Goal: Task Accomplishment & Management: Manage account settings

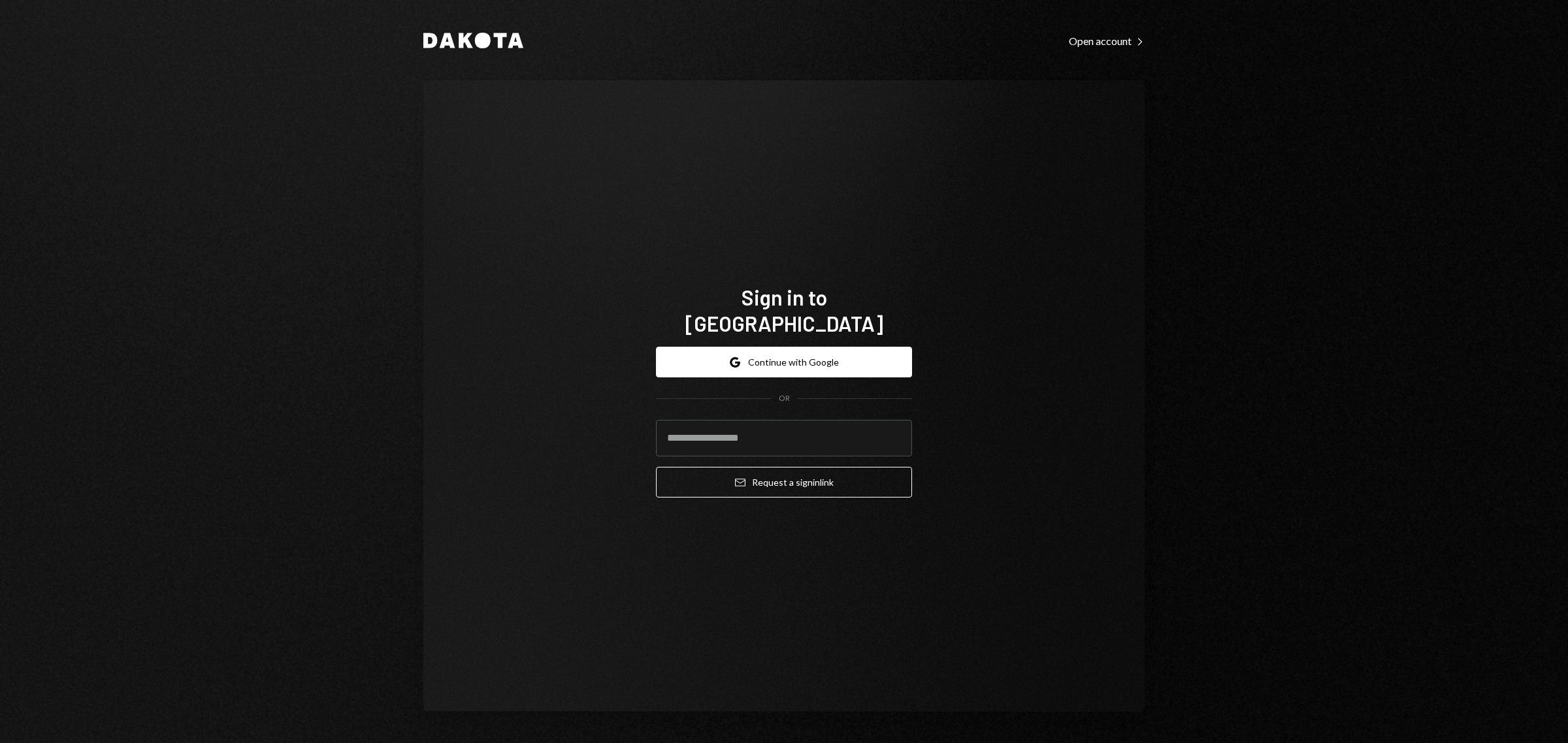
type input "**********"
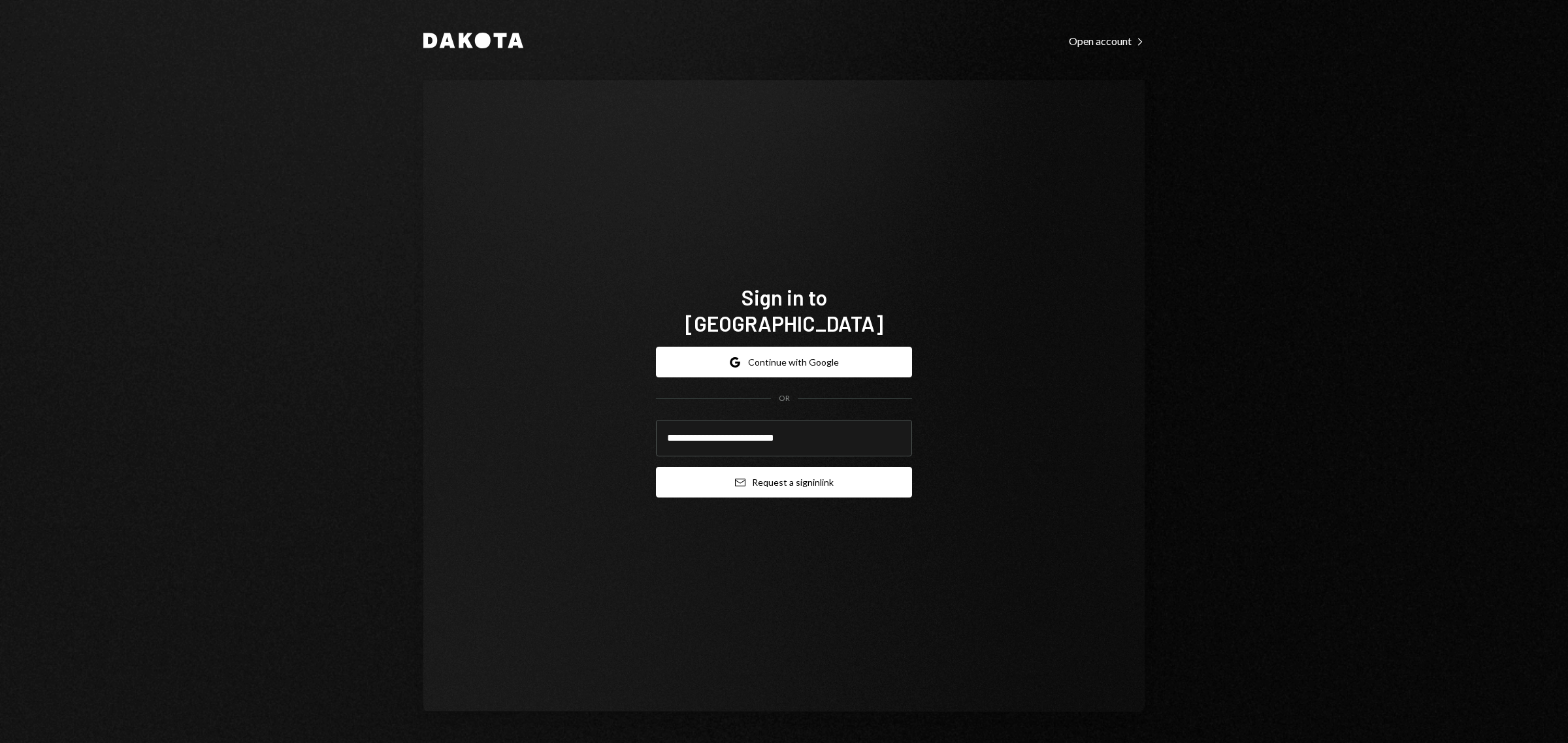
click at [788, 467] on button "Email Request a sign in link" at bounding box center [784, 481] width 256 height 30
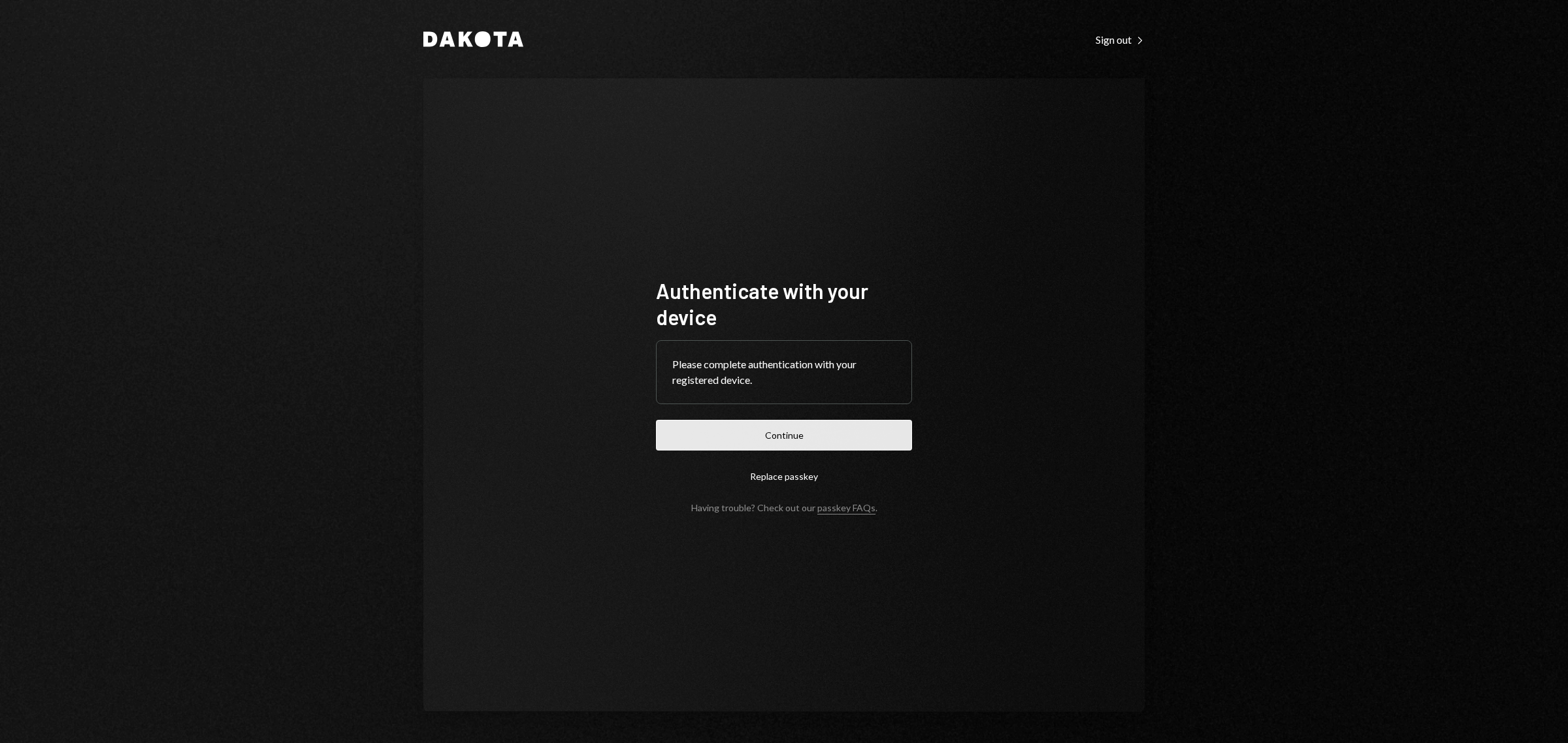
click at [836, 424] on button "Continue" at bounding box center [784, 435] width 256 height 30
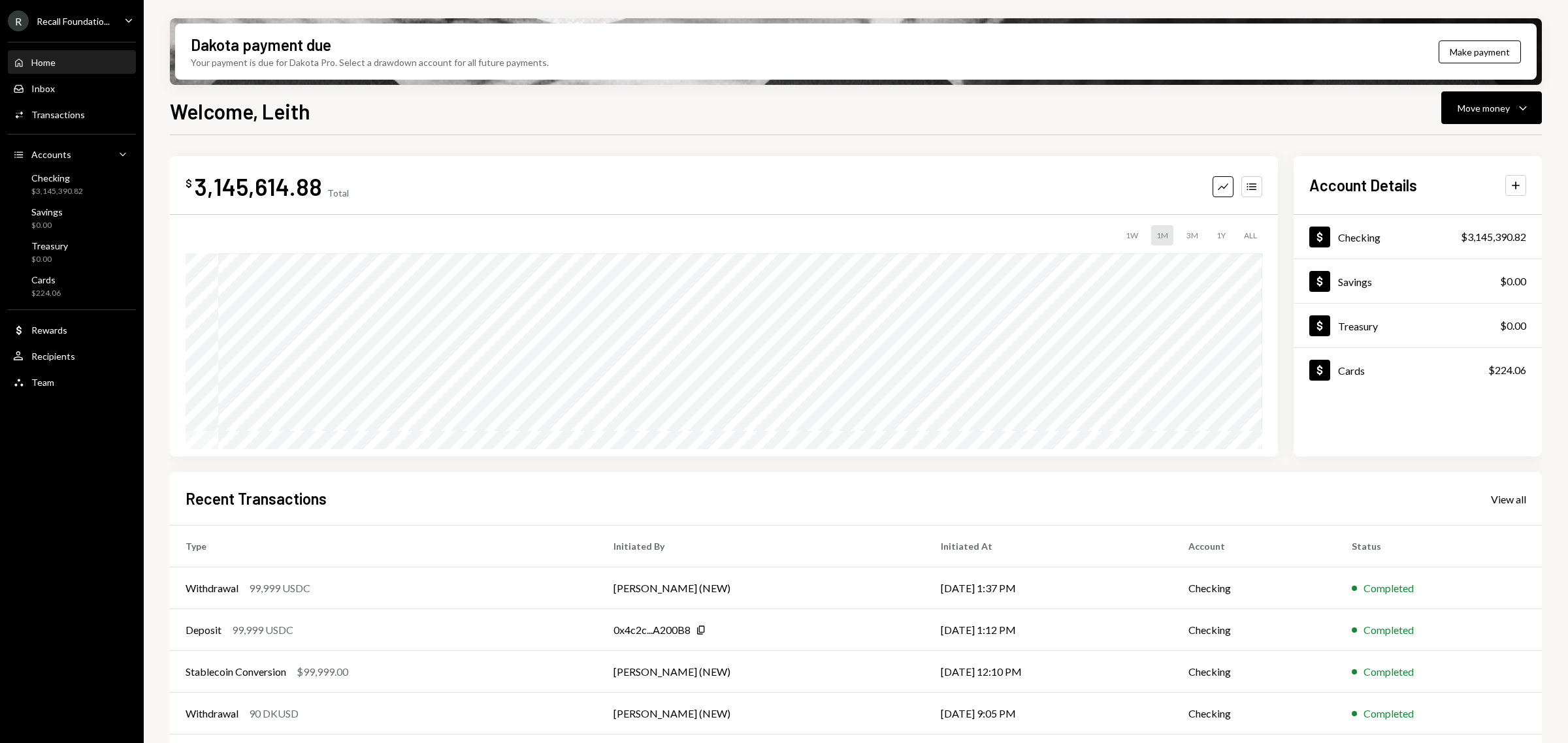
click at [105, 24] on div "Recall Foundatio..." at bounding box center [73, 21] width 73 height 11
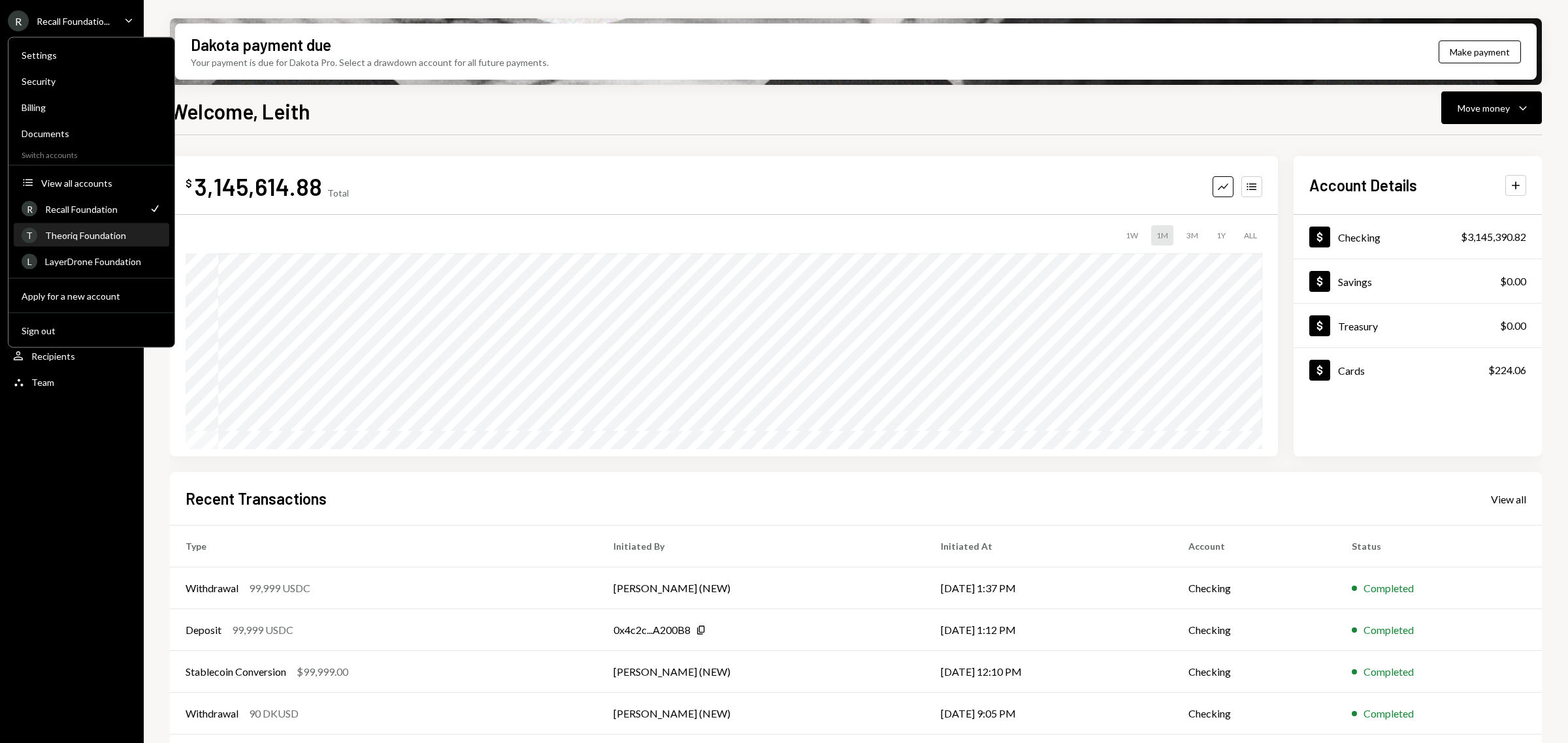
click at [104, 230] on div "Theoriq Foundation" at bounding box center [103, 236] width 116 height 11
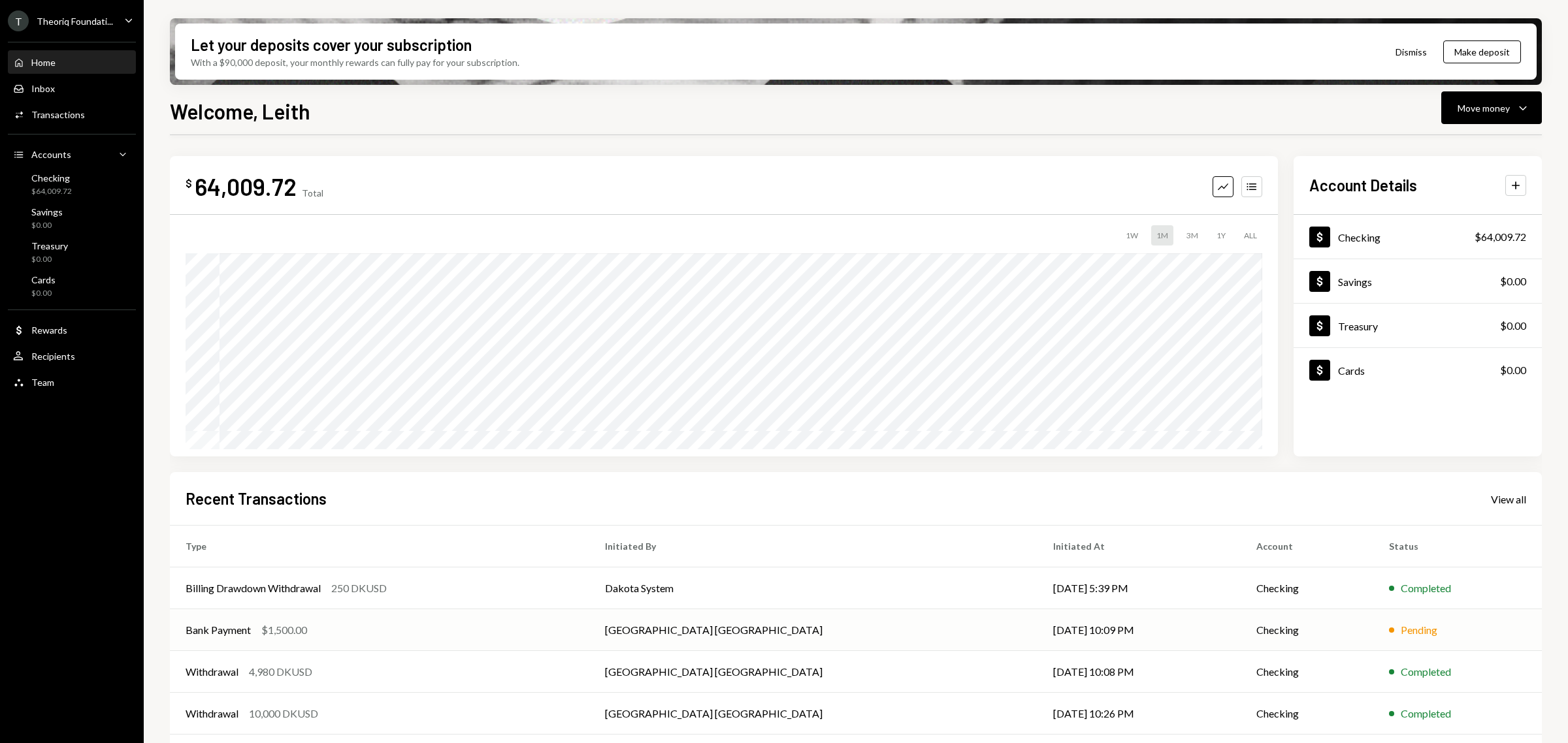
scroll to position [43, 0]
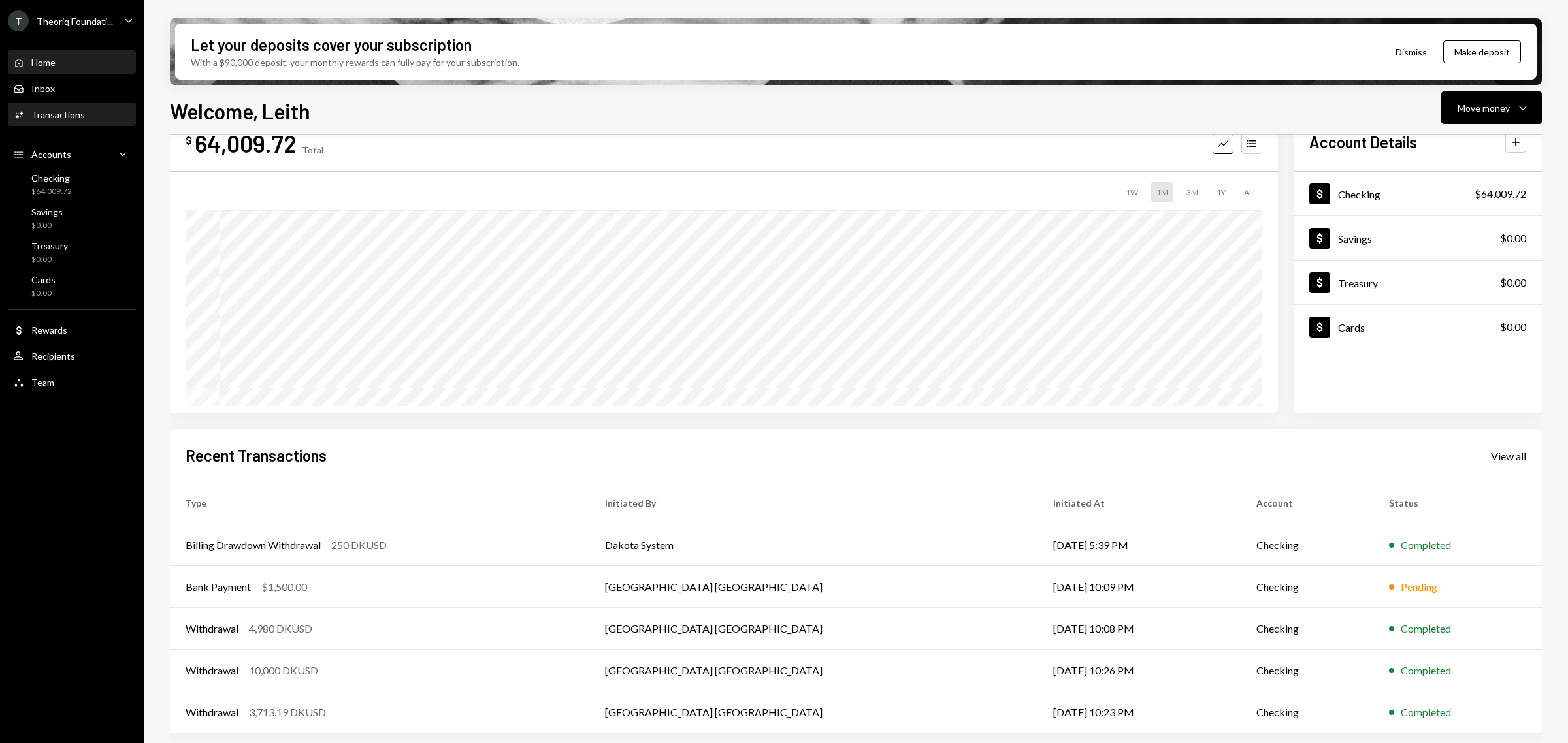
click at [79, 115] on div "Transactions" at bounding box center [58, 115] width 54 height 11
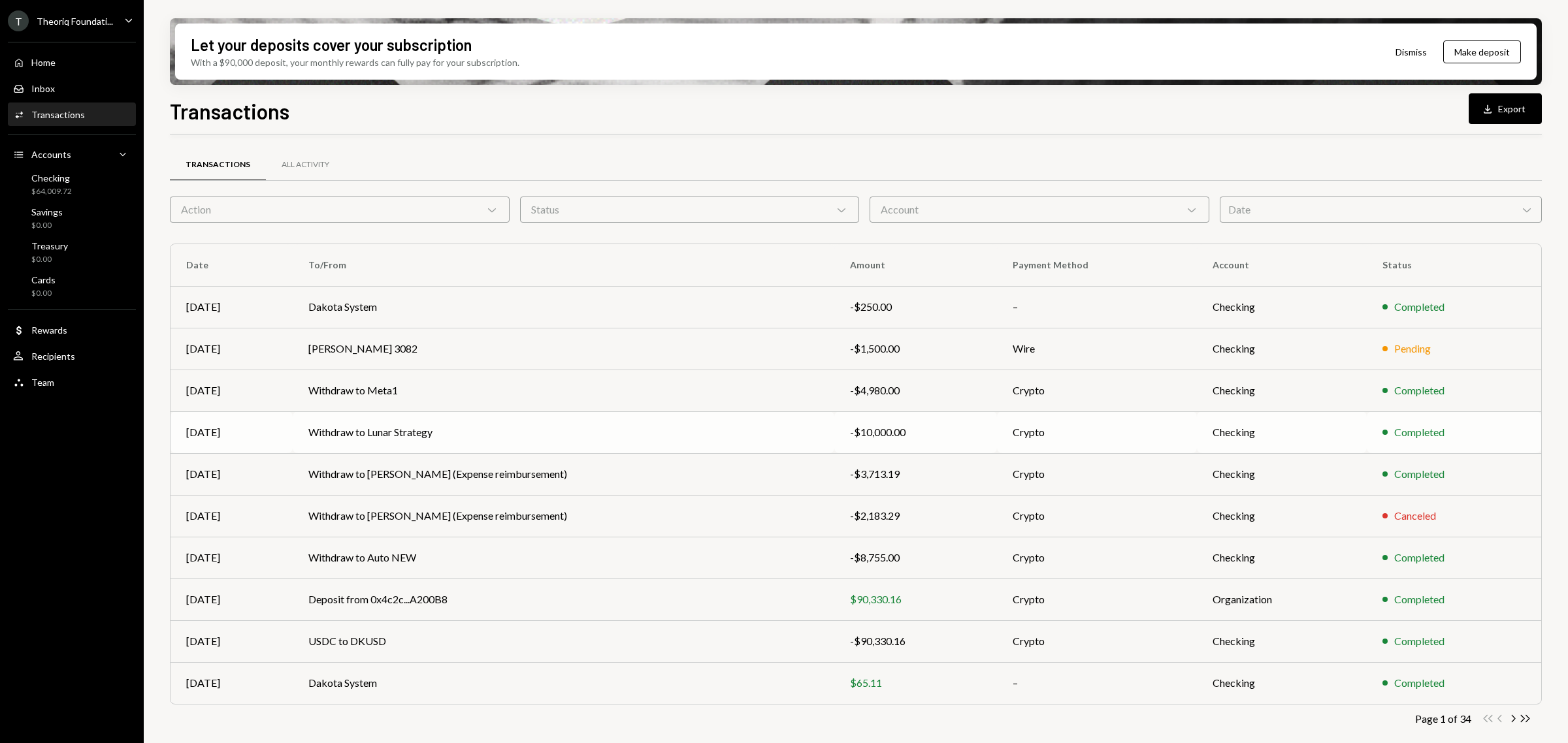
scroll to position [1, 0]
click at [1511, 721] on icon "Chevron Right" at bounding box center [1512, 718] width 12 height 12
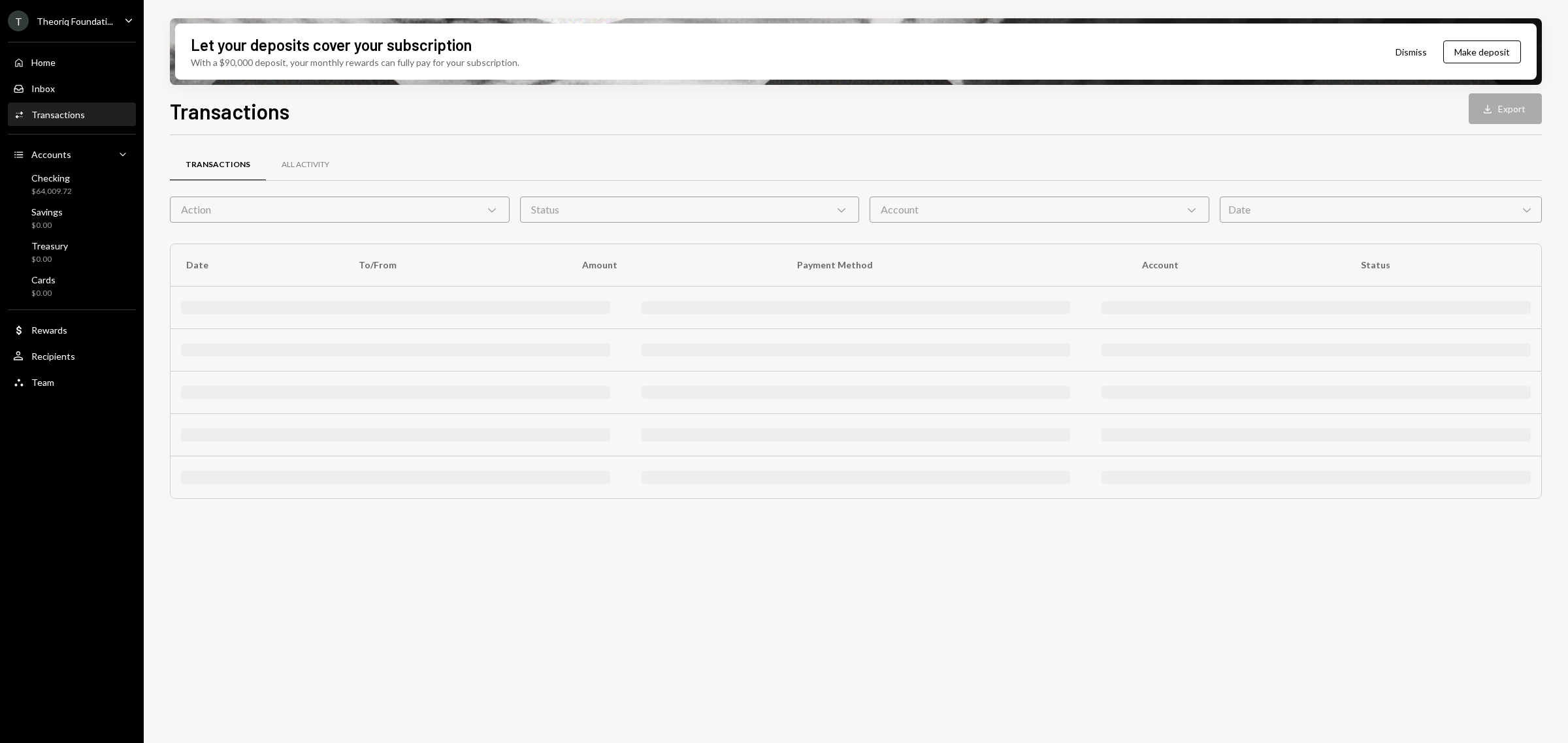
scroll to position [0, 0]
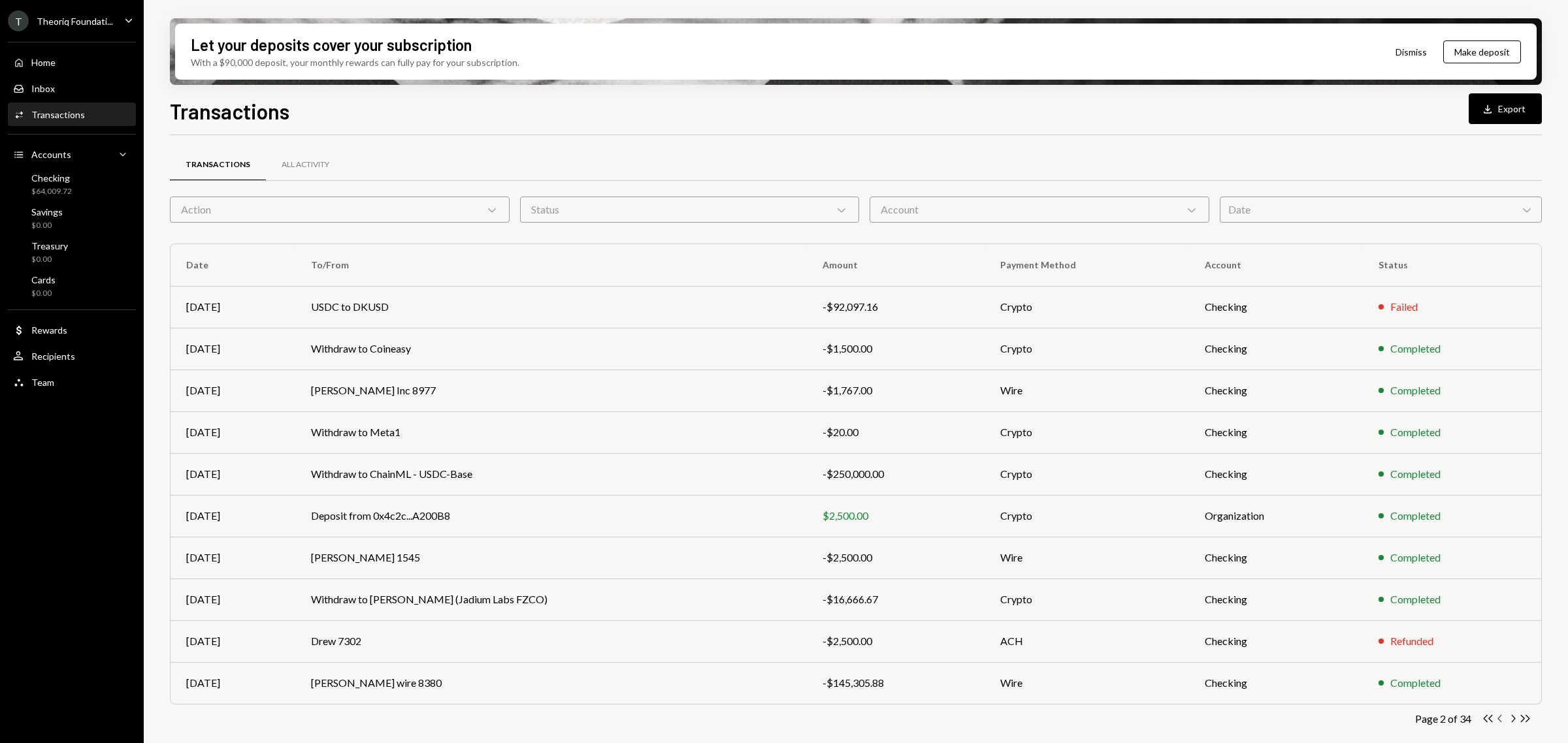
click at [1501, 717] on icon "Chevron Left" at bounding box center [1500, 718] width 12 height 12
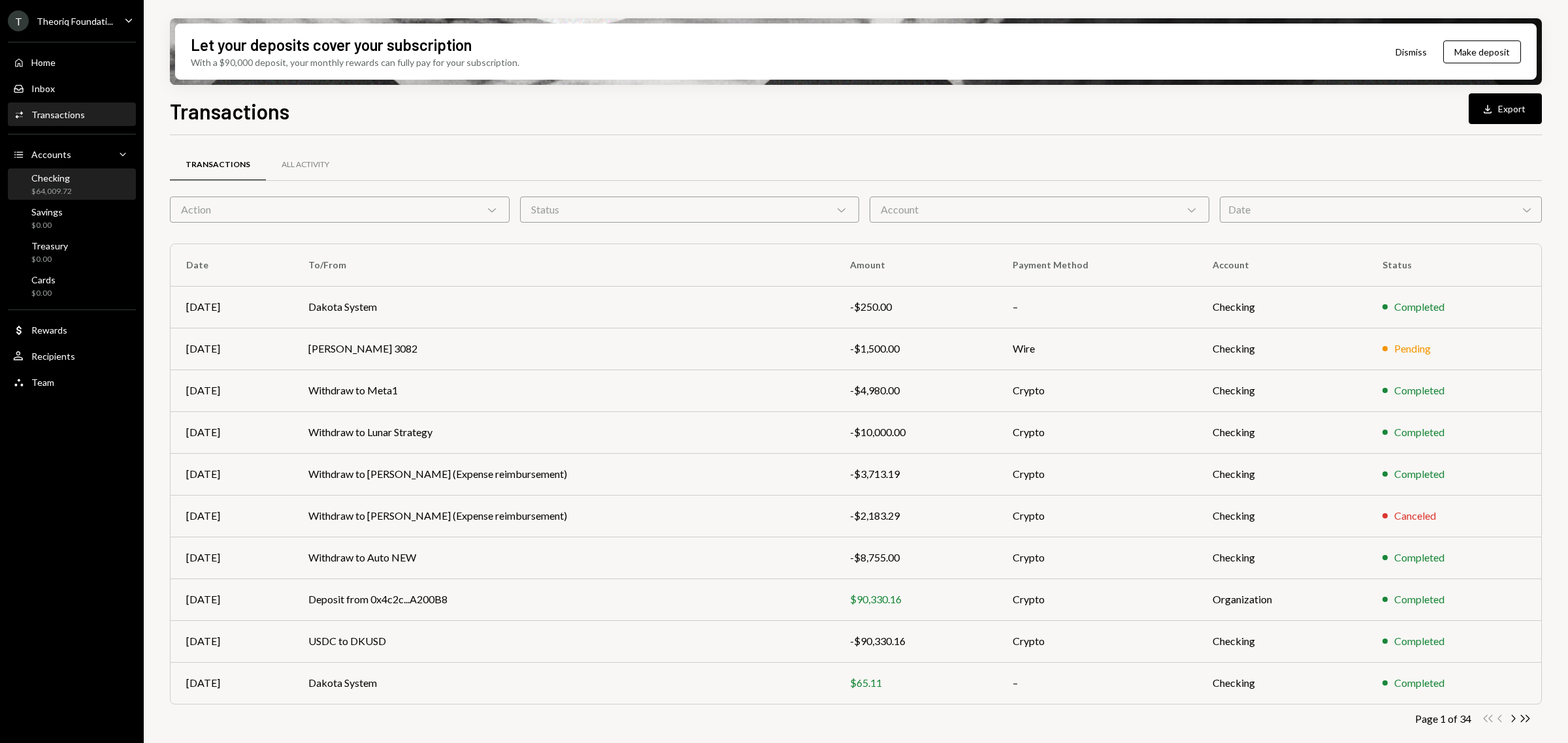
click at [60, 179] on div "Checking" at bounding box center [52, 178] width 41 height 11
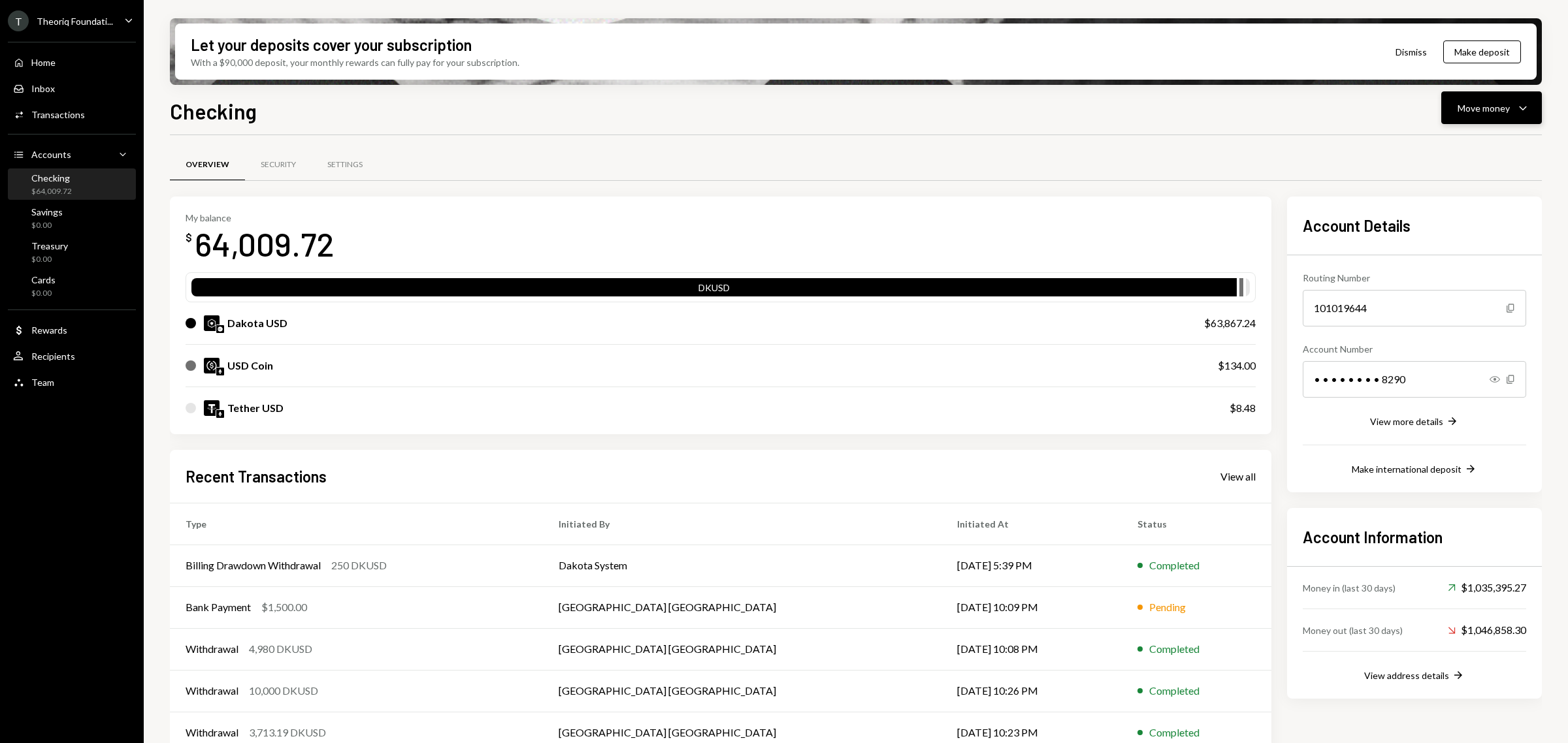
click at [1489, 116] on button "Move money Caret Down" at bounding box center [1490, 107] width 101 height 32
click at [1478, 154] on div "Withdraw Send" at bounding box center [1470, 148] width 130 height 30
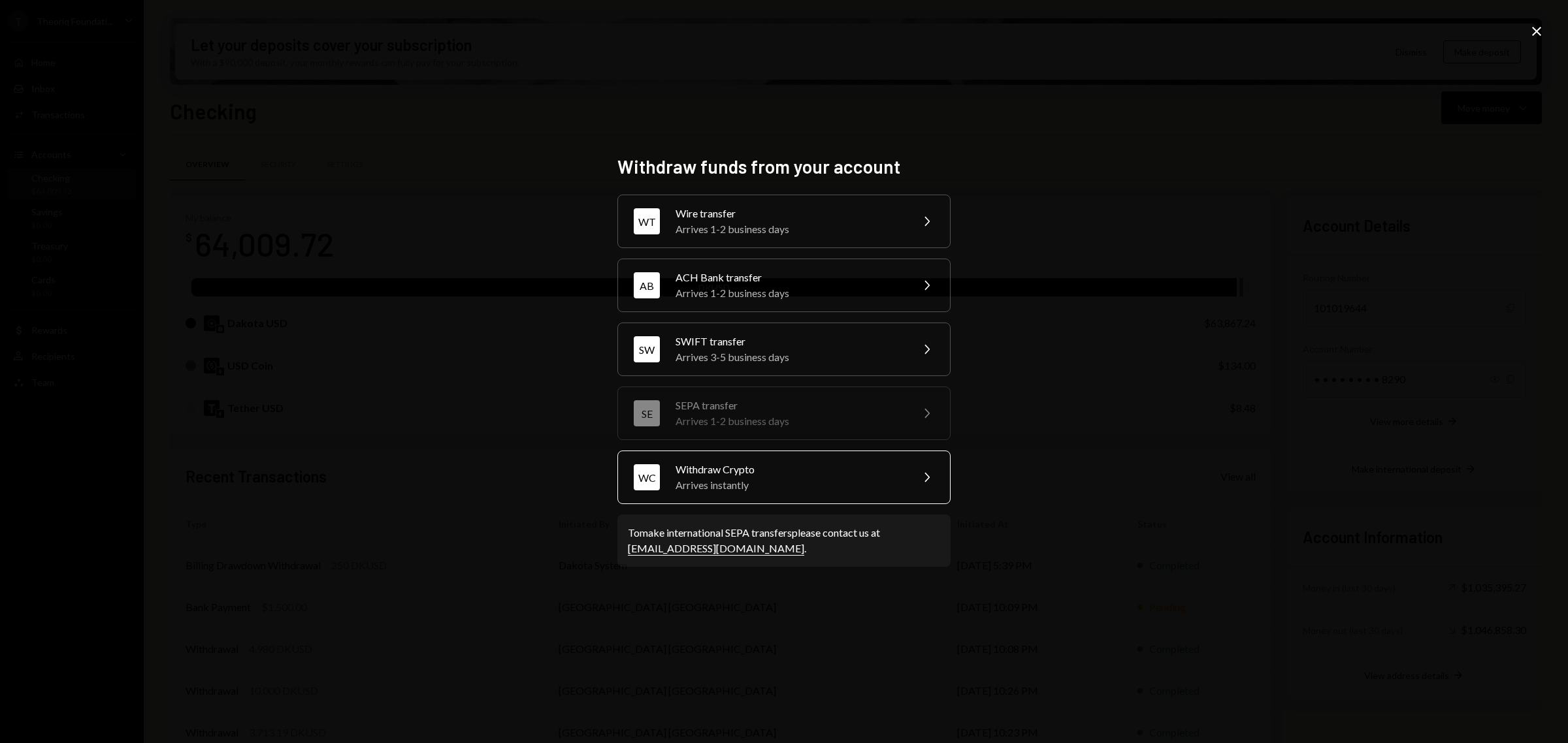
click at [872, 481] on div "Arrives instantly" at bounding box center [789, 485] width 227 height 16
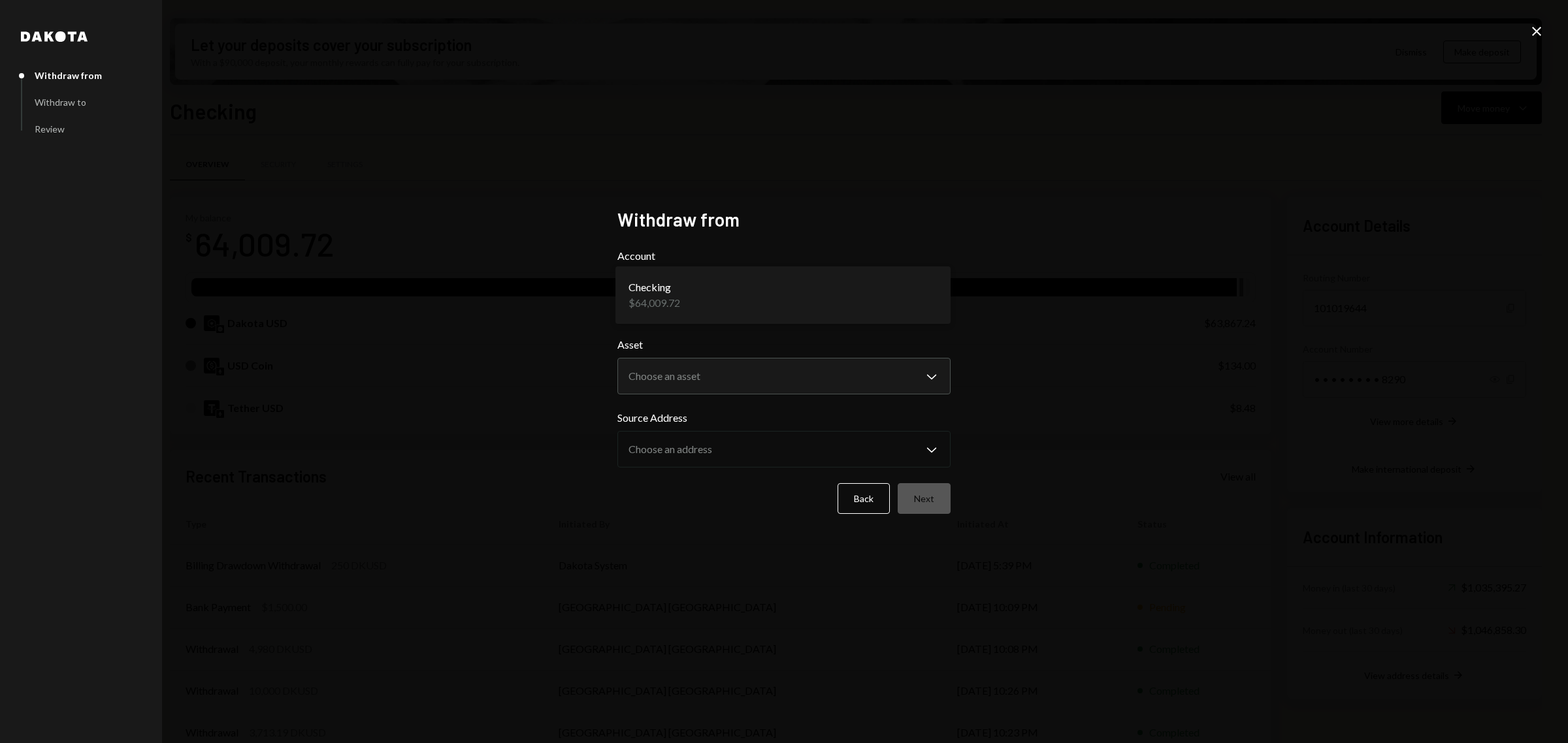
click at [850, 296] on body "T Theoriq Foundati... Caret Down Home Home Inbox Inbox Activities Transactions …" at bounding box center [784, 372] width 1568 height 743
click at [836, 384] on body "T Theoriq Foundati... Caret Down Home Home Inbox Inbox Activities Transactions …" at bounding box center [784, 372] width 1568 height 743
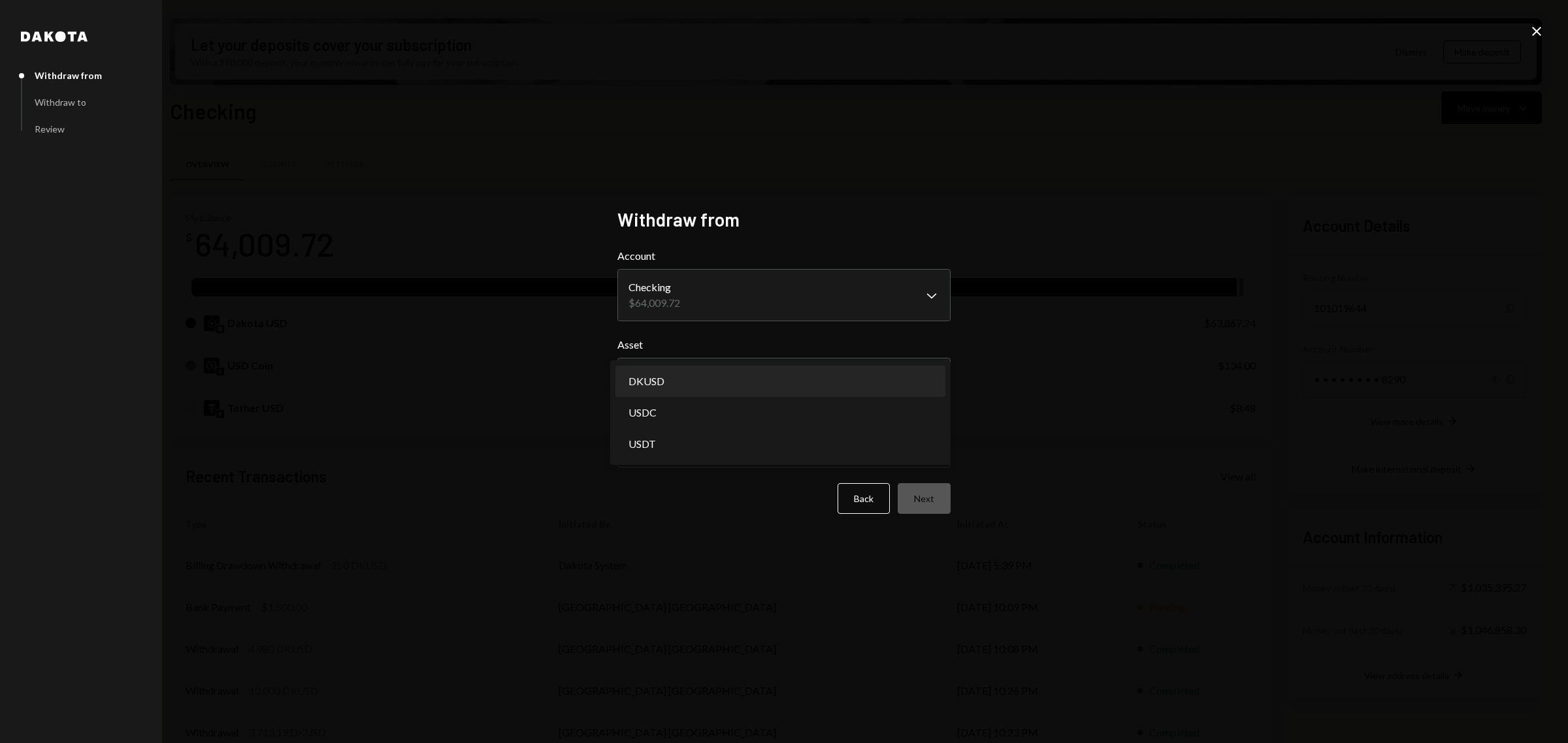
select select "*****"
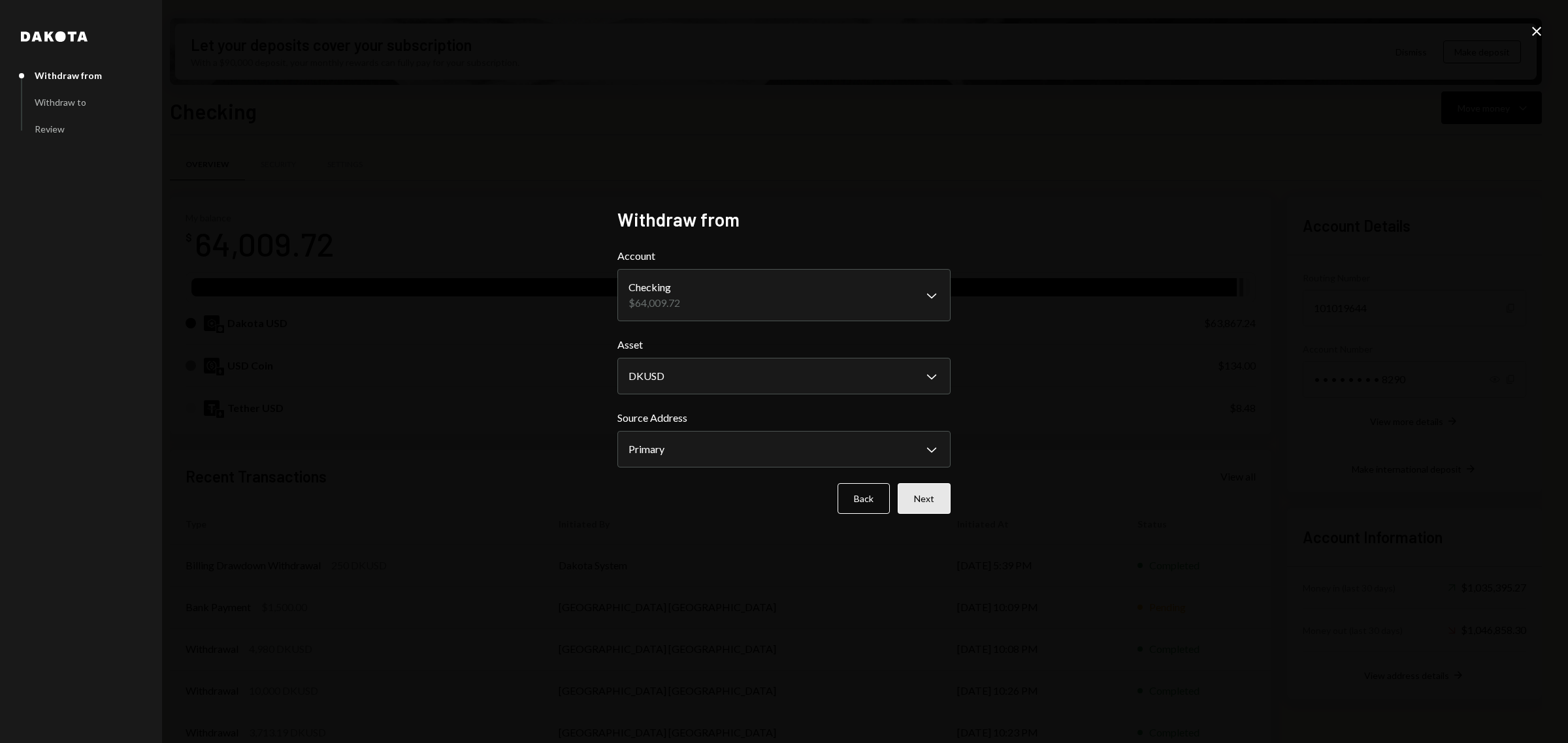
click at [938, 498] on button "Next" at bounding box center [923, 498] width 53 height 30
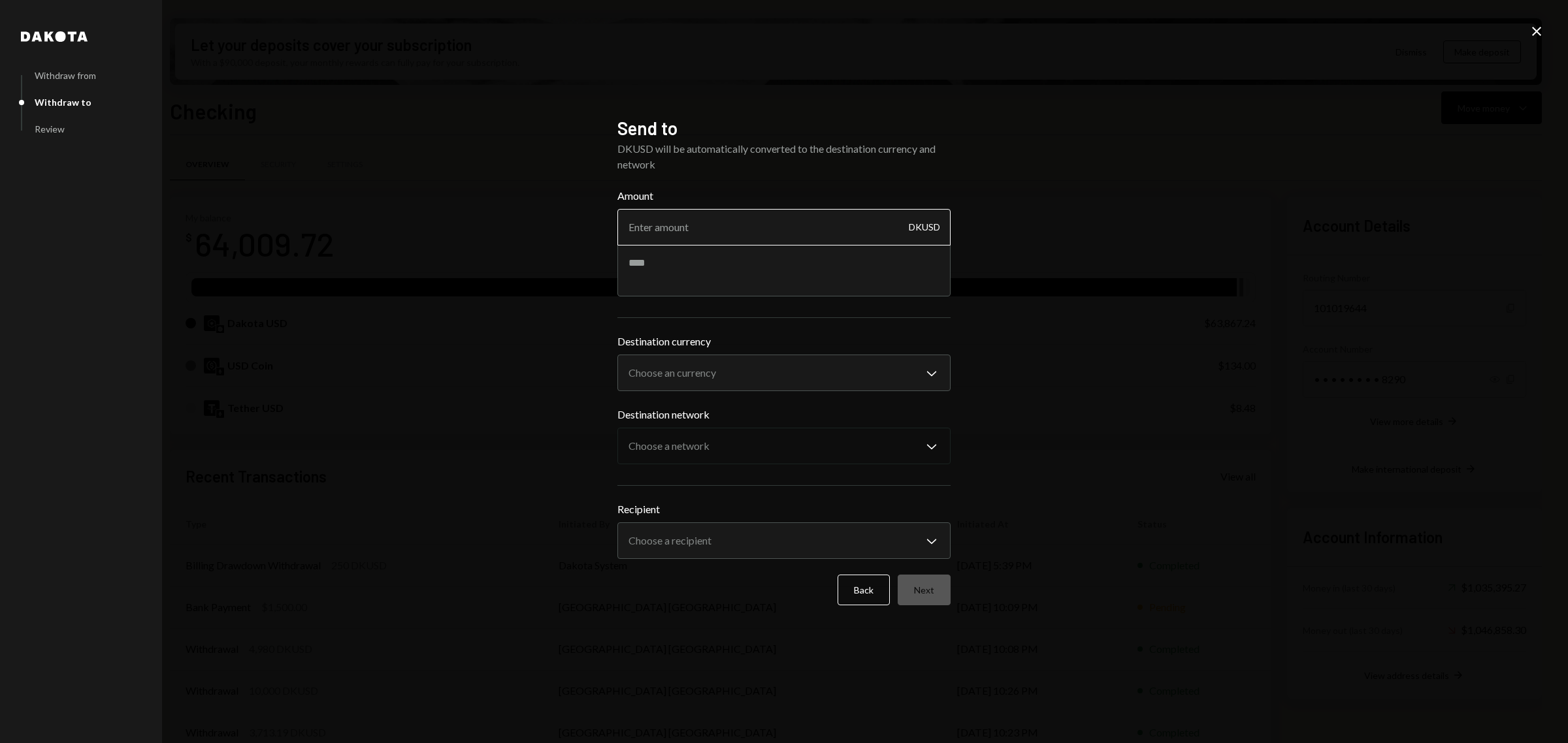
click at [825, 234] on input "Amount" at bounding box center [784, 227] width 334 height 37
type input "12000"
click at [853, 372] on body "T Theoriq Foundati... Caret Down Home Home Inbox Inbox Activities Transactions …" at bounding box center [784, 372] width 1568 height 743
select select "****"
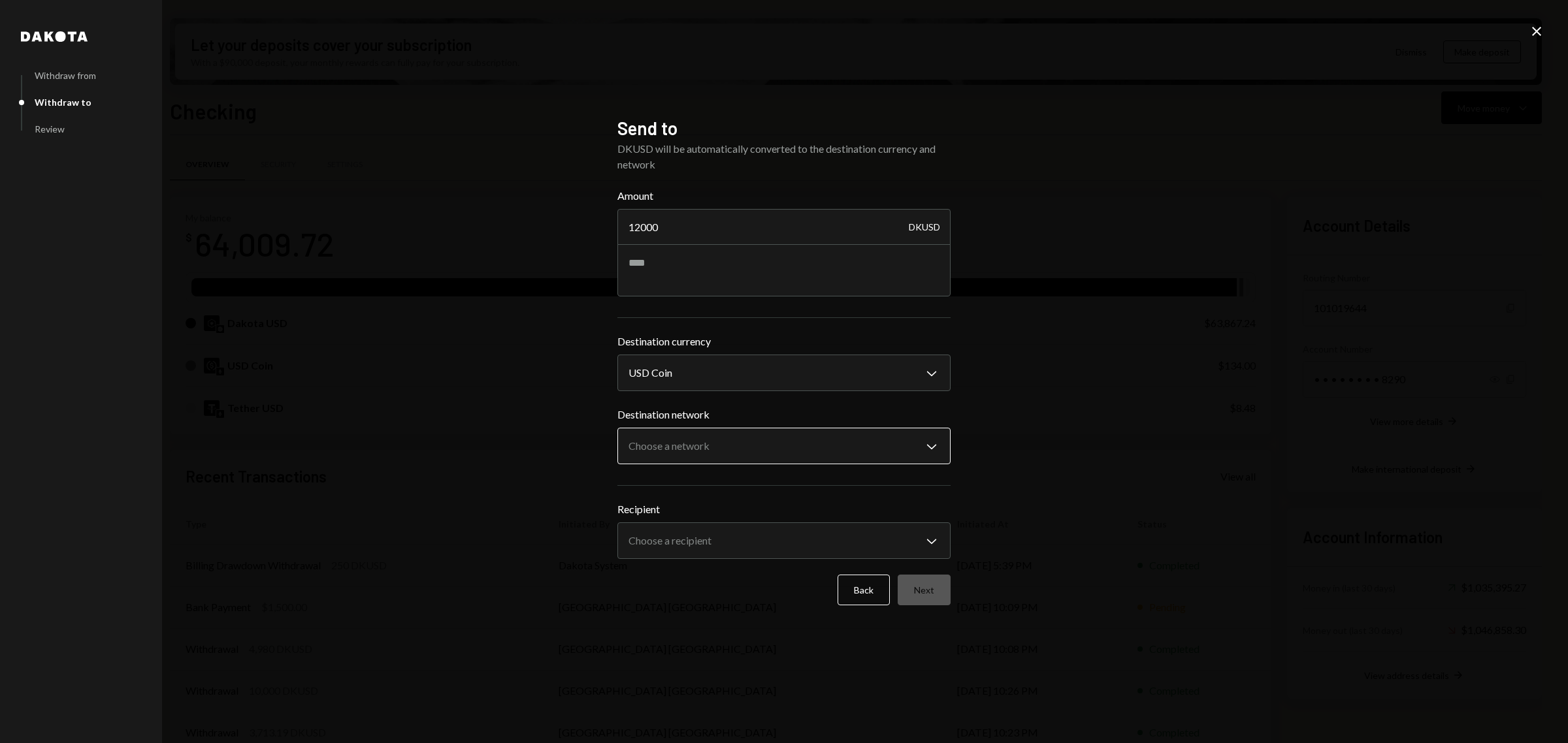
click at [846, 435] on body "T Theoriq Foundati... Caret Down Home Home Inbox Inbox Activities Transactions …" at bounding box center [784, 372] width 1568 height 743
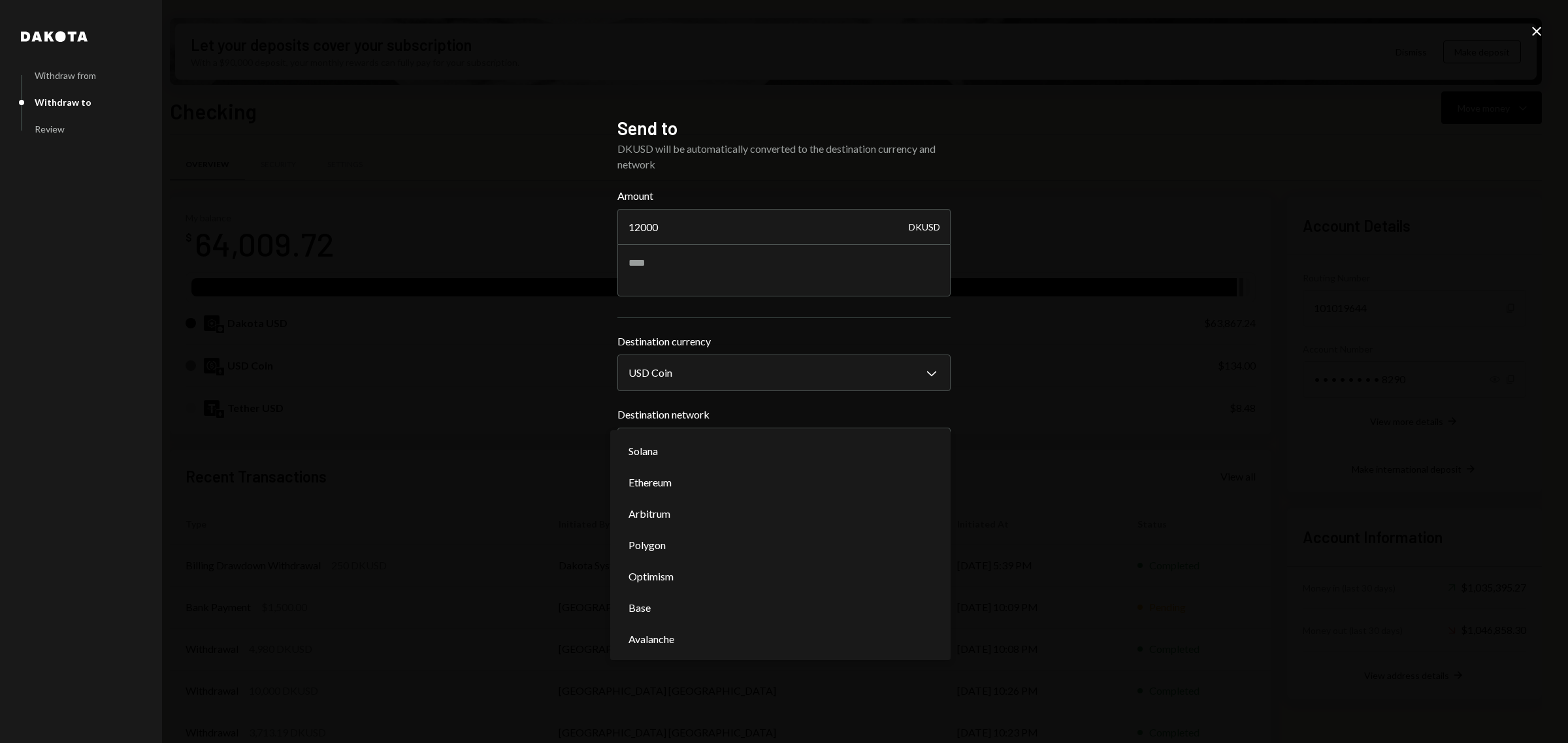
select select "**********"
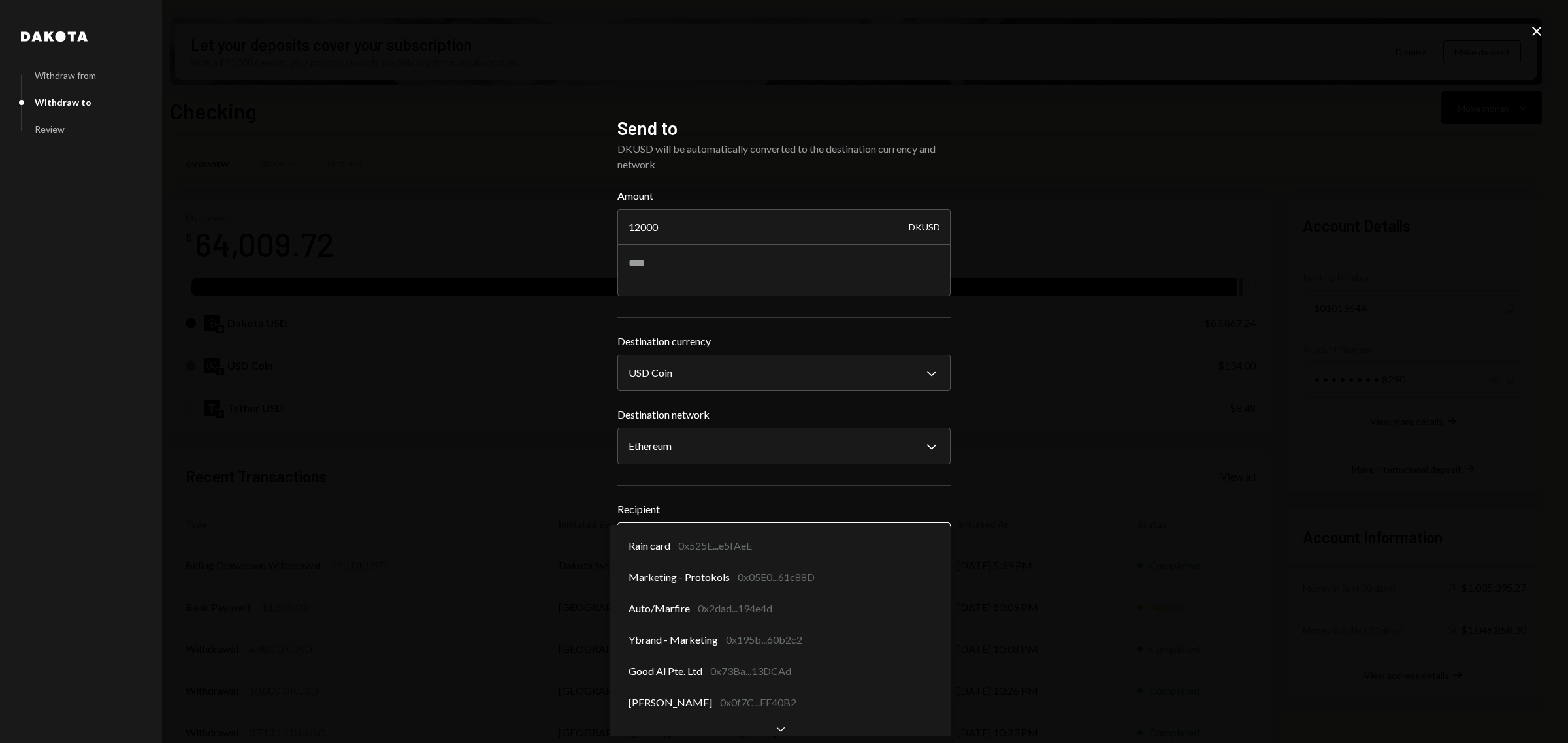
click at [857, 537] on body "T Theoriq Foundati... Caret Down Home Home Inbox Inbox Activities Transactions …" at bounding box center [784, 372] width 1568 height 743
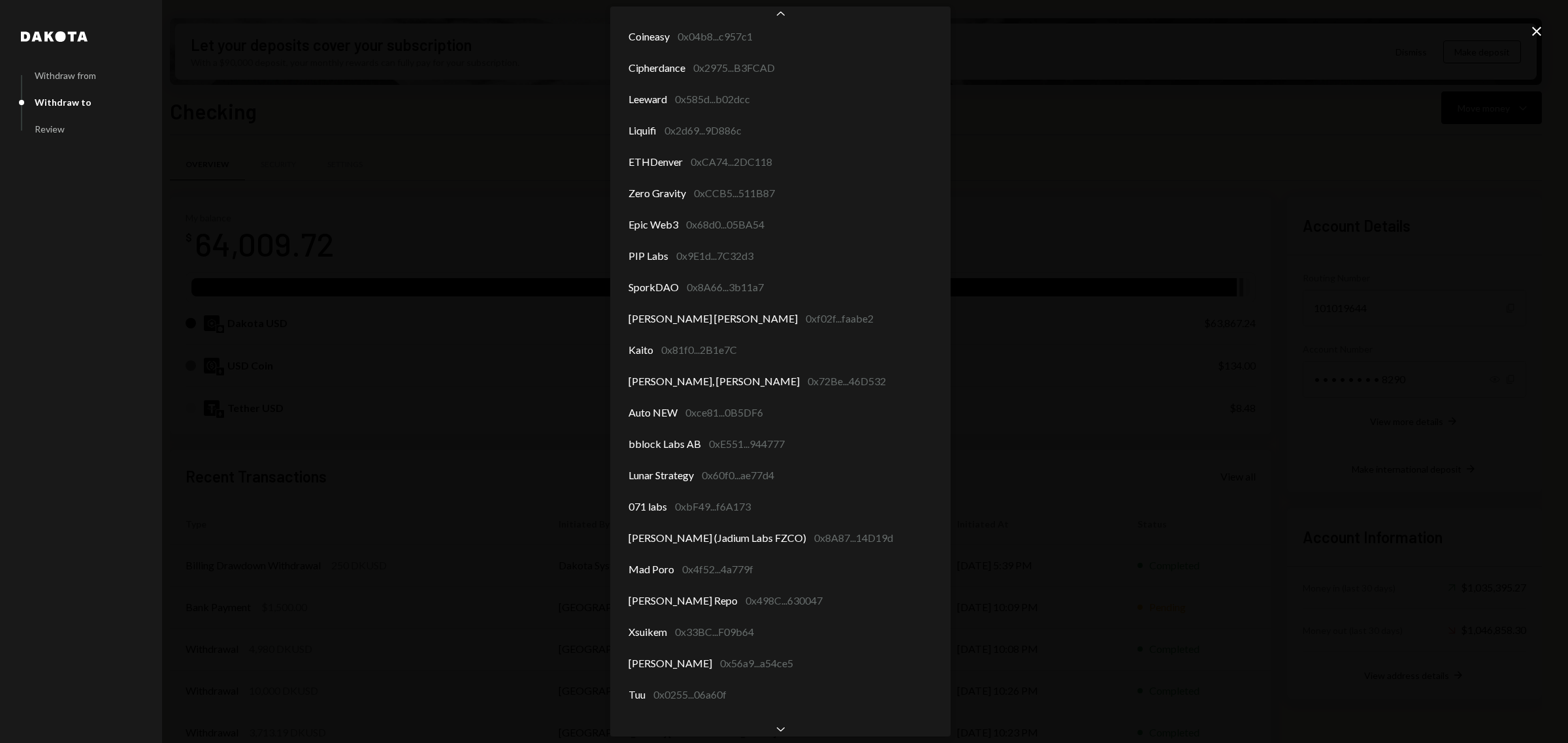
scroll to position [288, 0]
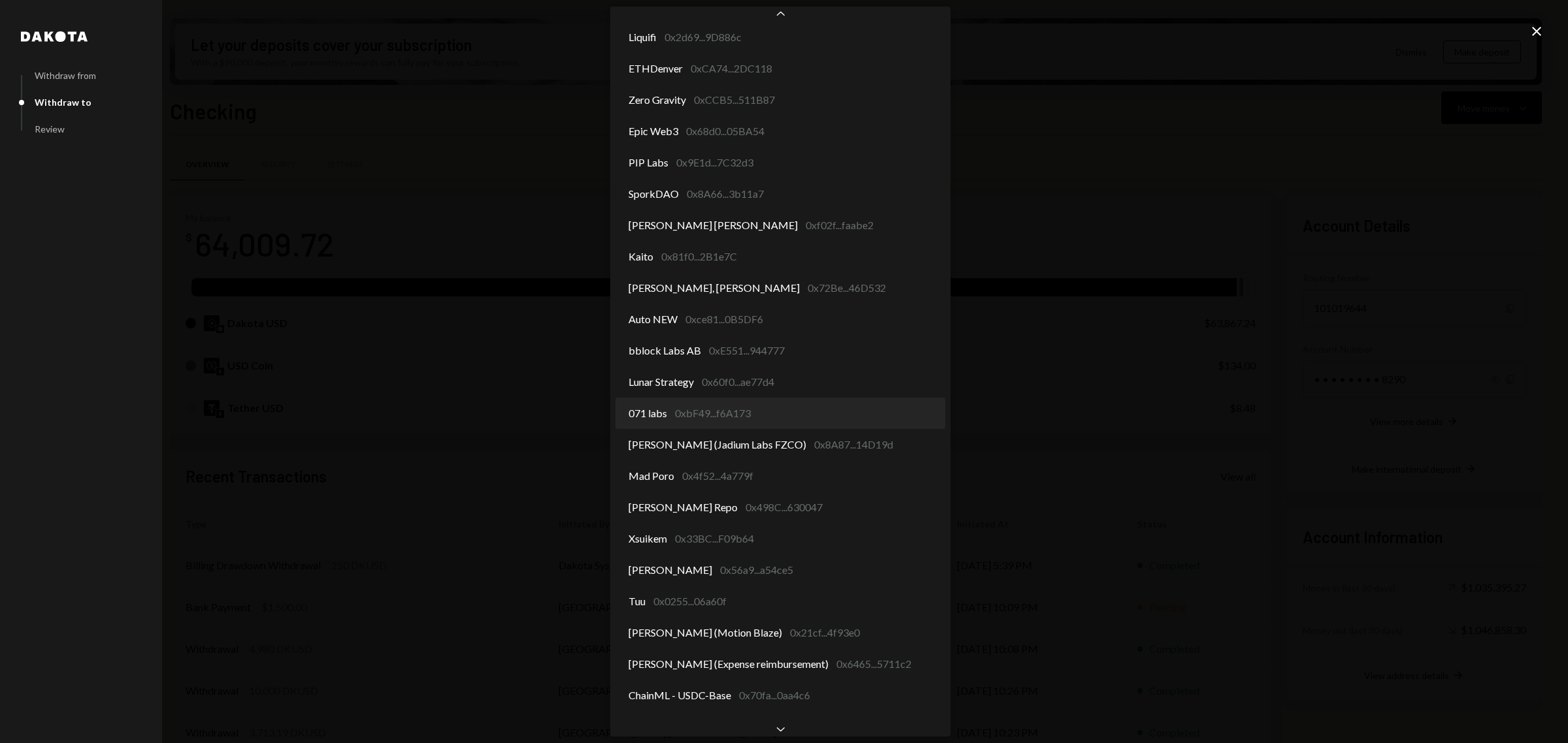
select select "**********"
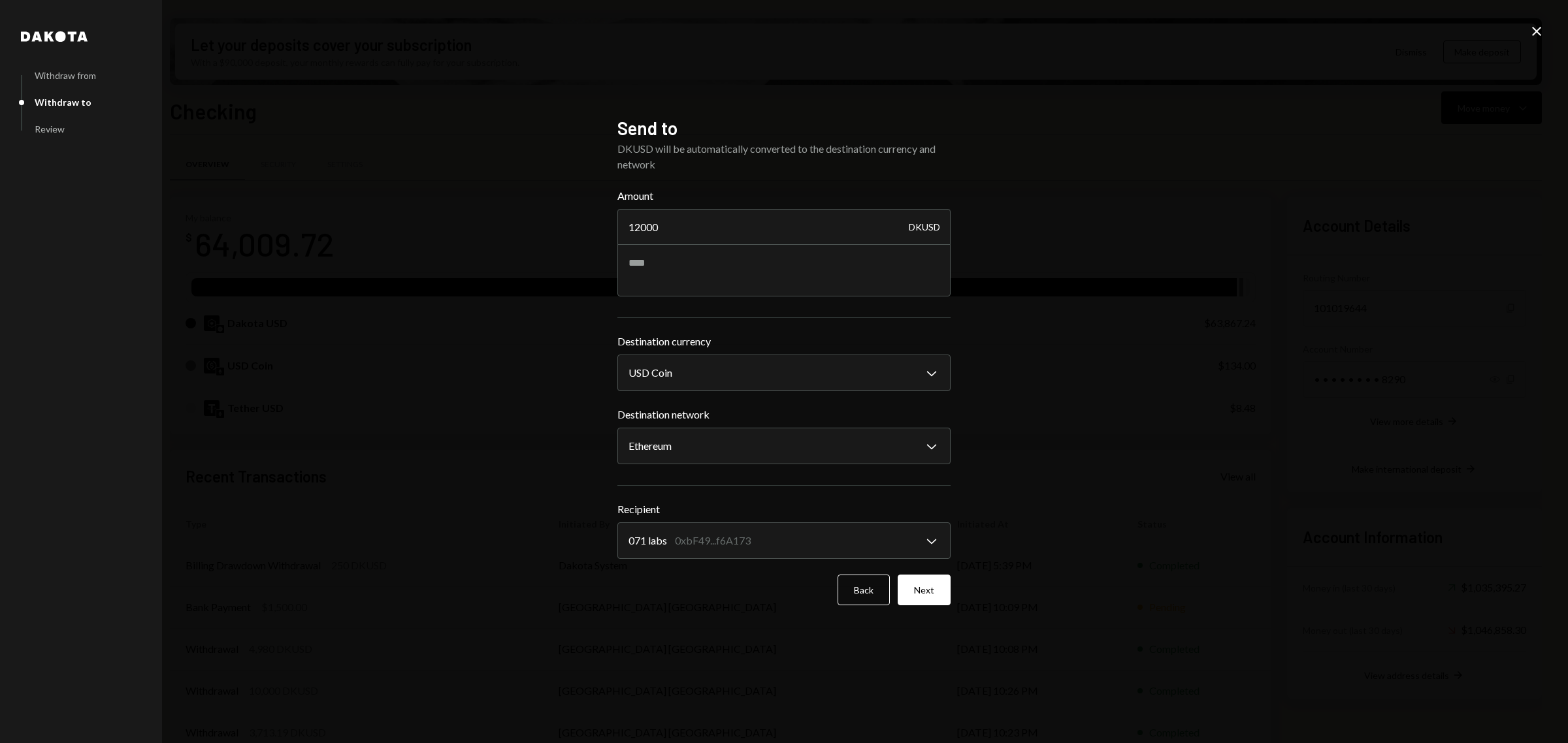
click at [1532, 34] on icon "Close" at bounding box center [1536, 30] width 16 height 16
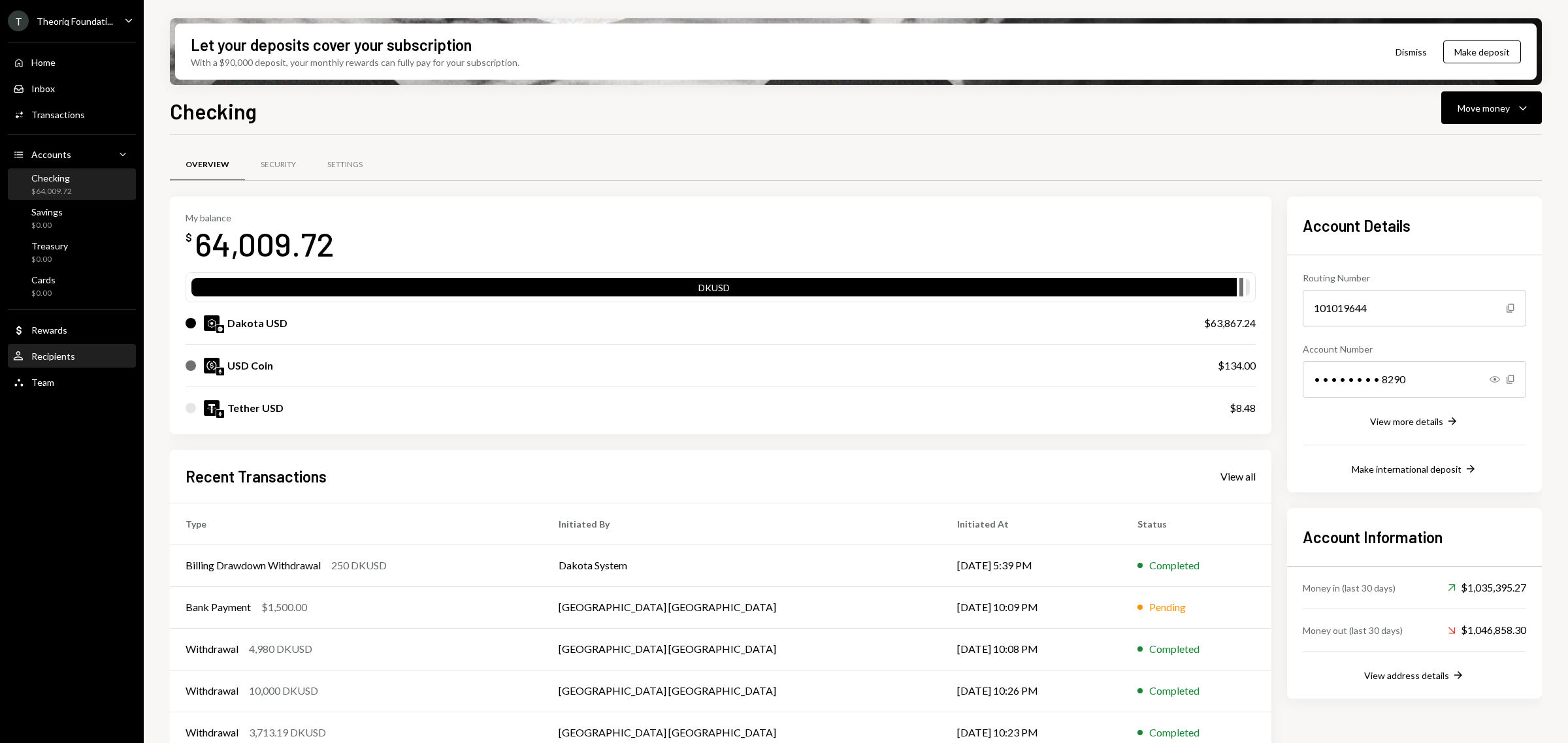
click at [69, 358] on div "Recipients" at bounding box center [53, 357] width 43 height 11
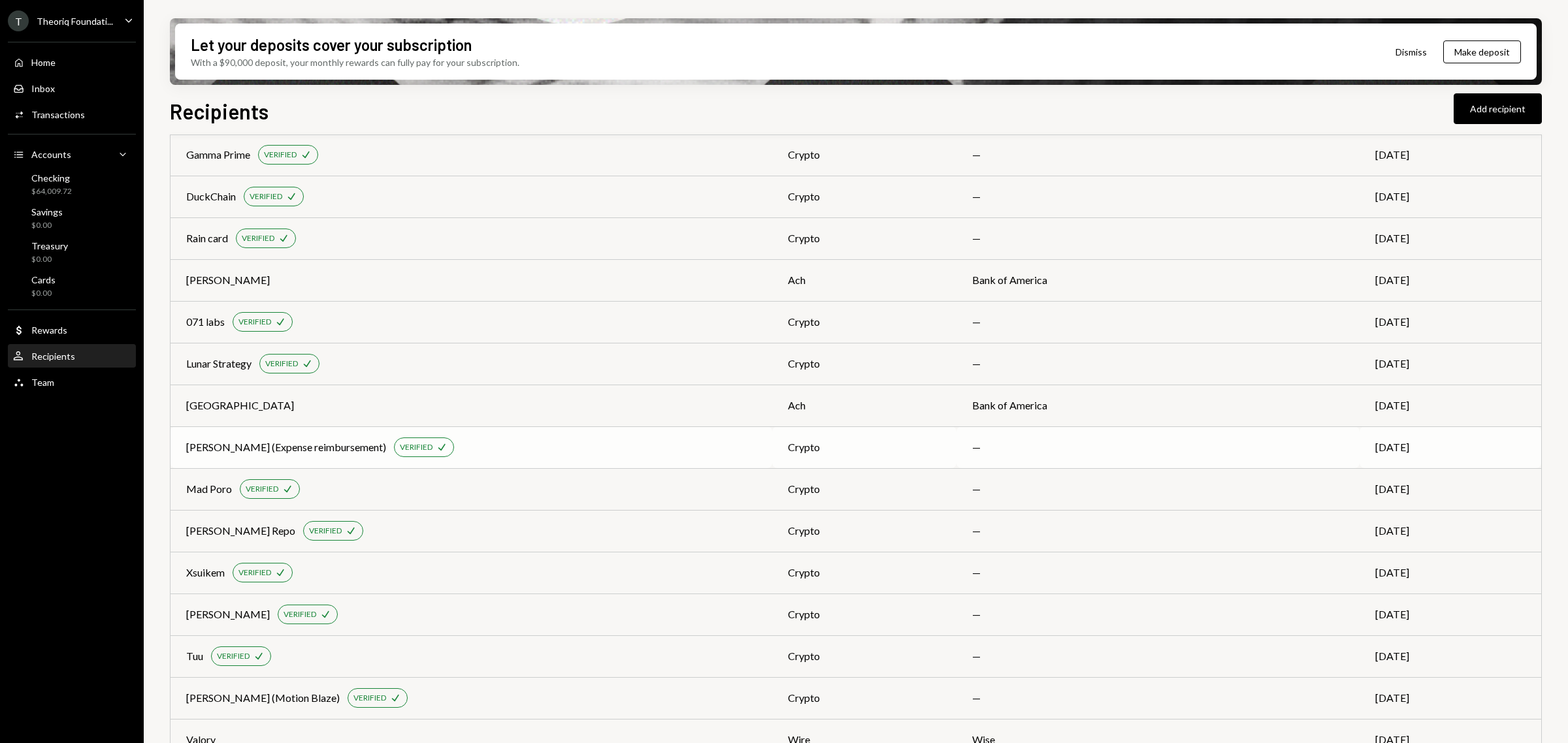
scroll to position [334, 0]
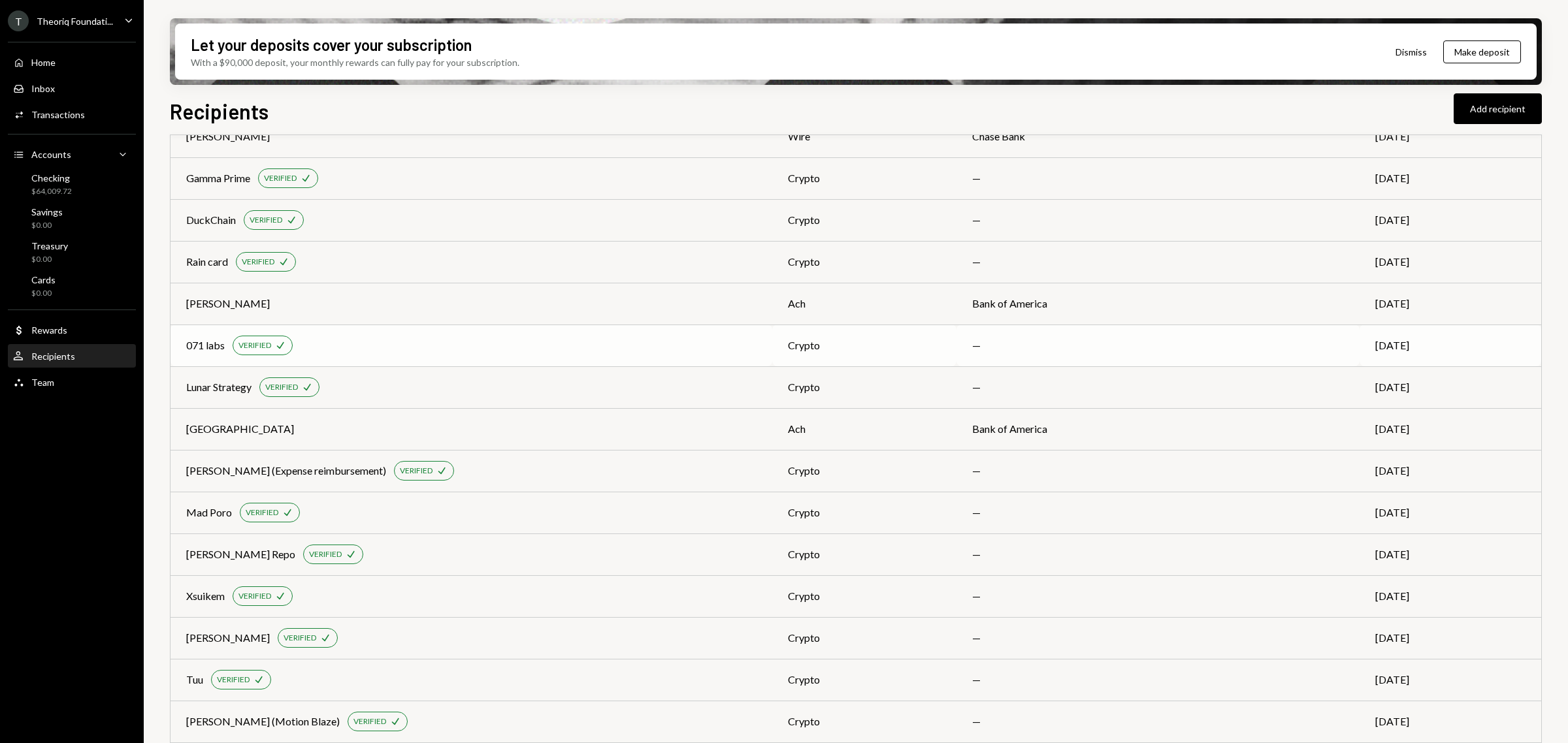
click at [478, 345] on div "071 labs VERIFIED Check" at bounding box center [470, 345] width 570 height 19
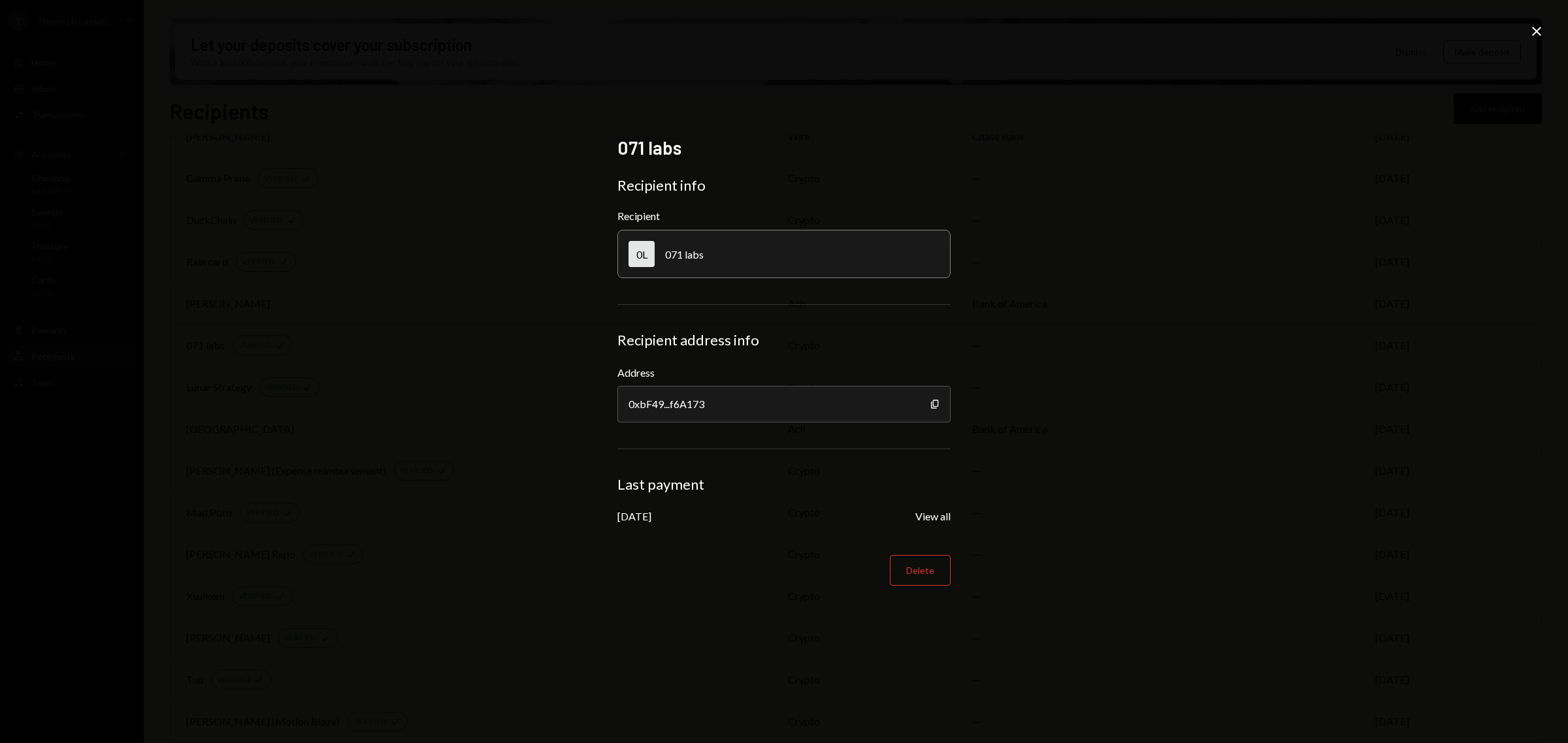
click at [1537, 27] on icon "Close" at bounding box center [1536, 30] width 16 height 16
